Goal: Task Accomplishment & Management: Complete application form

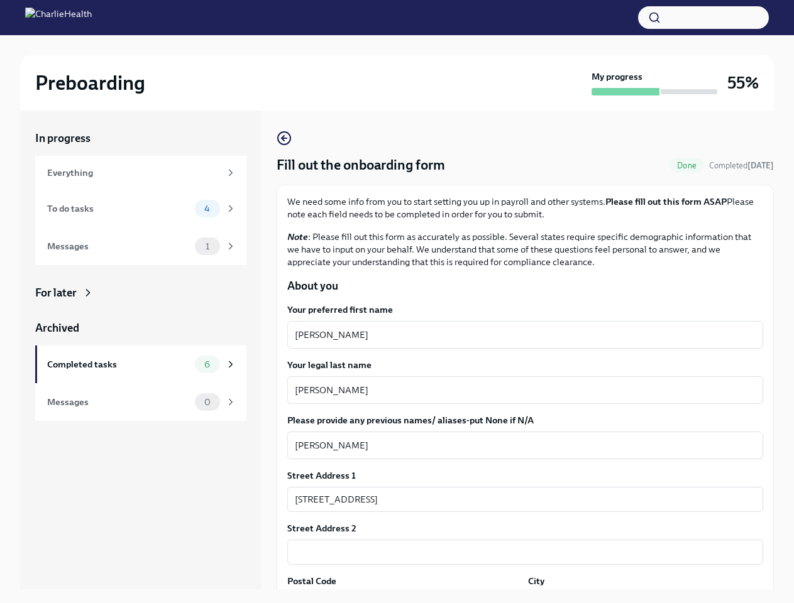
click at [703, 18] on button "button" at bounding box center [703, 17] width 131 height 23
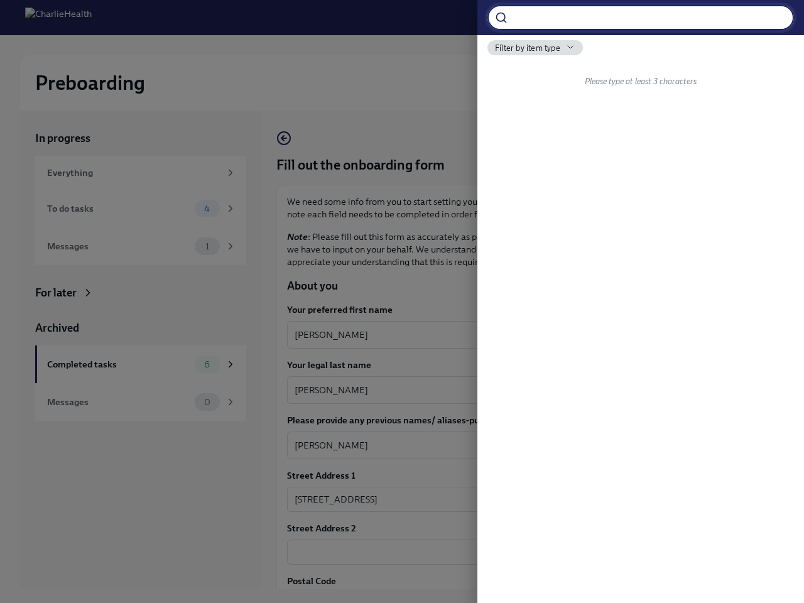
click at [520, 335] on div at bounding box center [402, 301] width 804 height 603
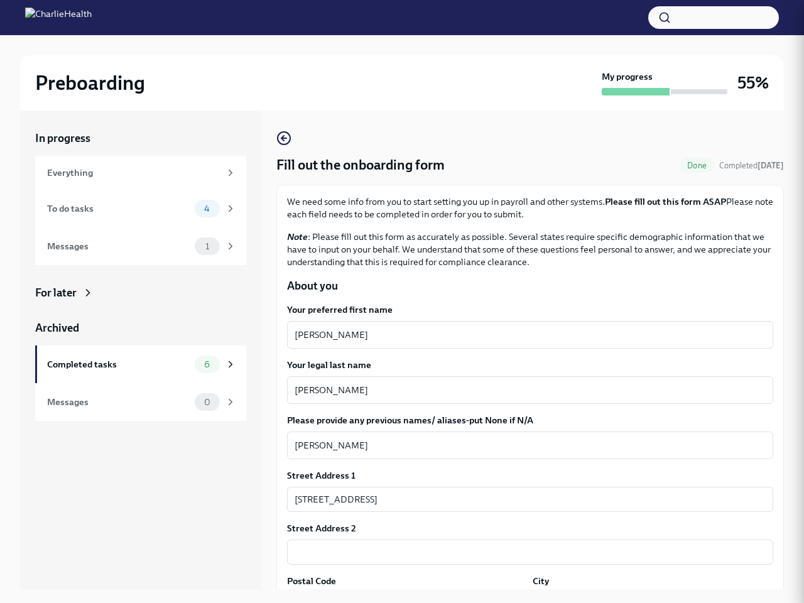
click at [520, 390] on textarea "[PERSON_NAME]" at bounding box center [530, 390] width 471 height 15
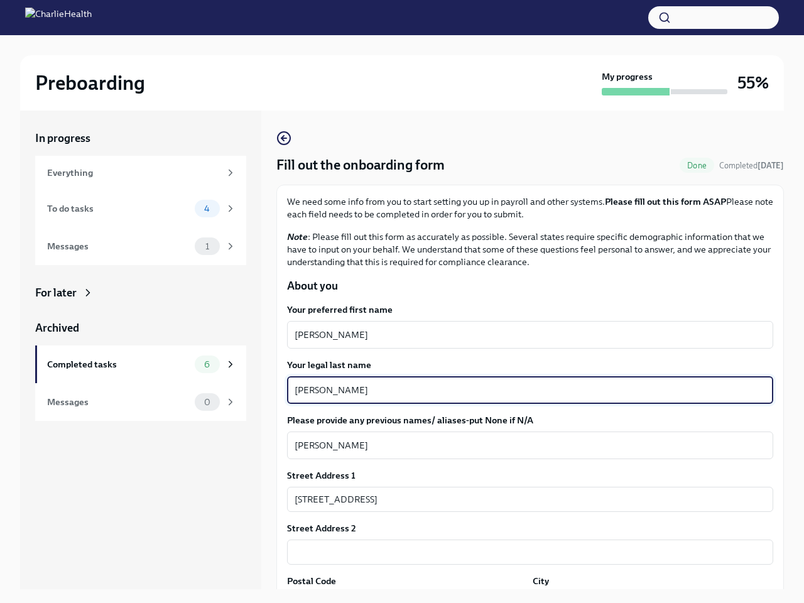
click at [520, 446] on textarea "[PERSON_NAME]" at bounding box center [530, 445] width 471 height 15
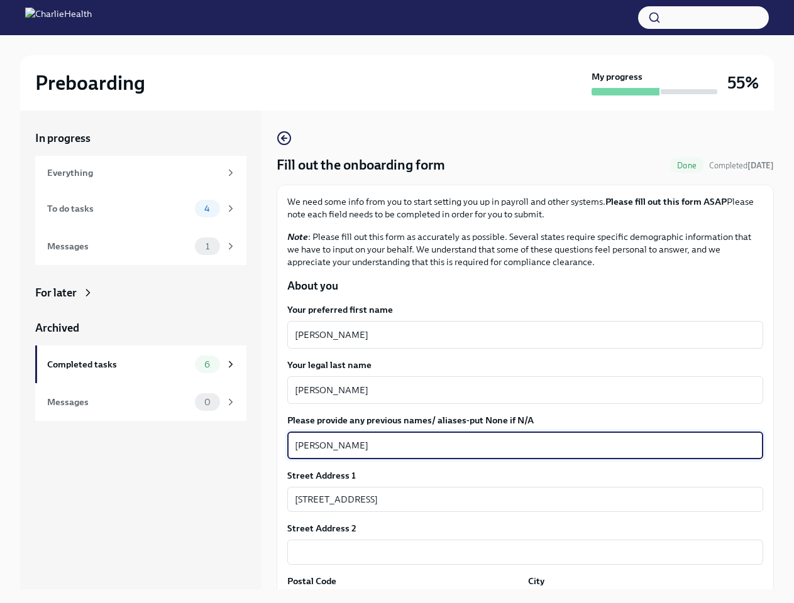
click at [520, 500] on input "[STREET_ADDRESS]" at bounding box center [525, 499] width 476 height 25
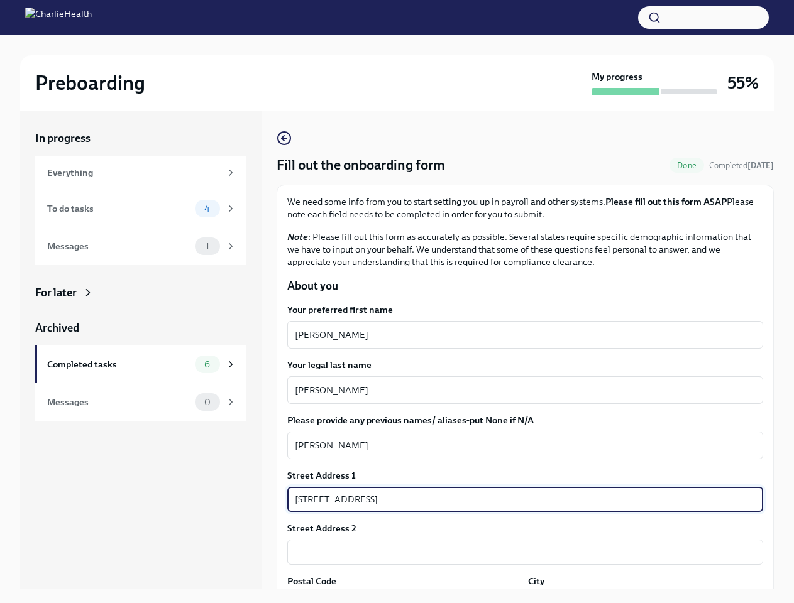
click at [520, 552] on input "text" at bounding box center [525, 552] width 476 height 25
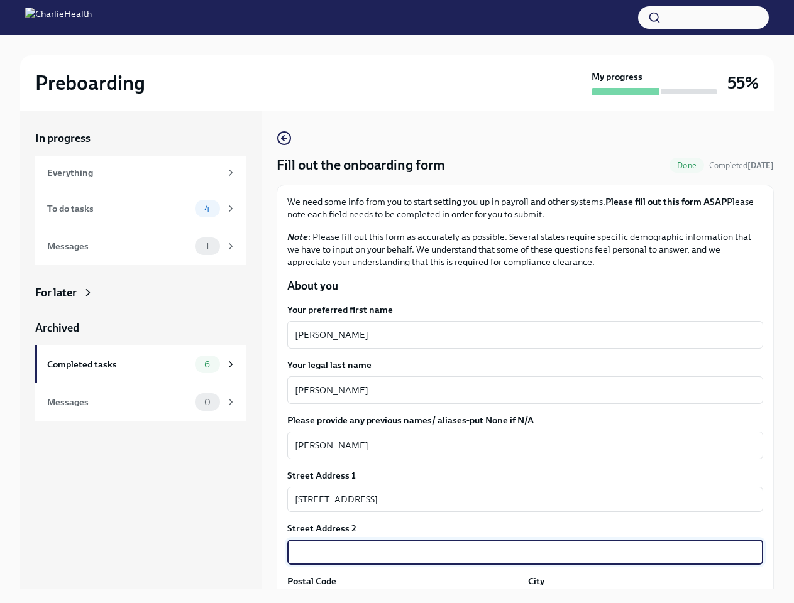
click at [402, 598] on div "In progress Everything To do tasks 4 Messages 1 For later Archived Completed ta…" at bounding box center [396, 360] width 753 height 499
click at [637, 598] on div "In progress Everything To do tasks 4 Messages 1 For later Archived Completed ta…" at bounding box center [396, 360] width 753 height 499
